Goal: Navigation & Orientation: Go to known website

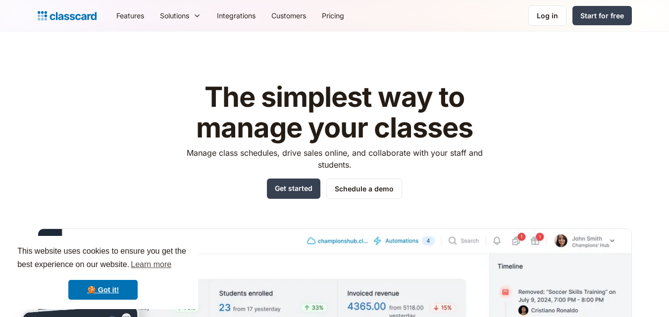
click at [558, 19] on div "Log in" at bounding box center [546, 15] width 21 height 10
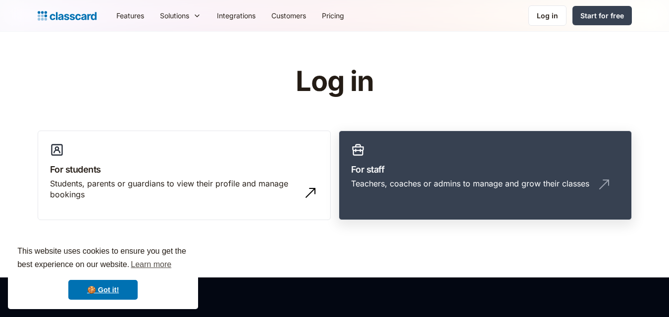
click at [401, 151] on link "For staff Teachers, coaches or admins to manage and grow their classes" at bounding box center [485, 176] width 293 height 90
